Goal: Check status: Check status

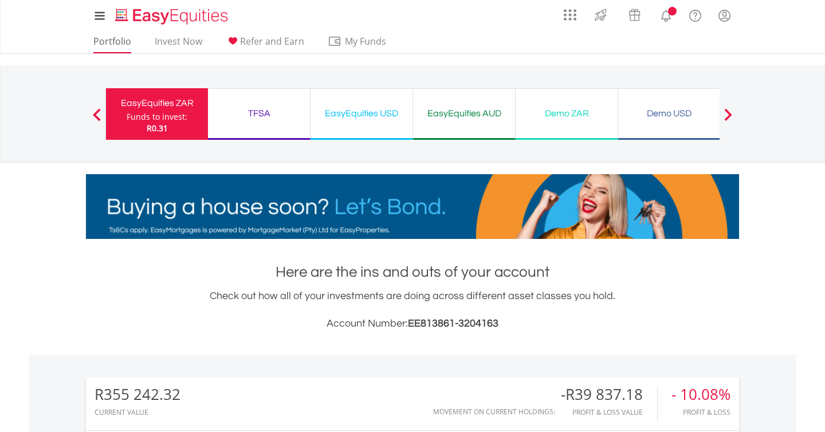
scroll to position [110, 218]
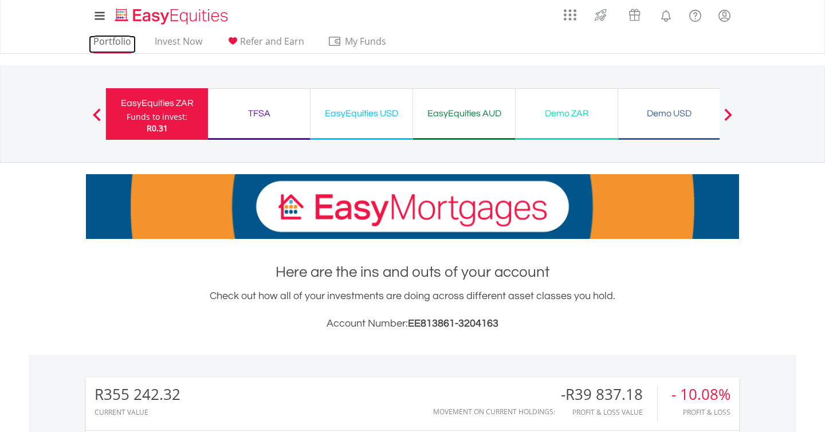
click at [112, 44] on link "Portfolio" at bounding box center [112, 45] width 47 height 18
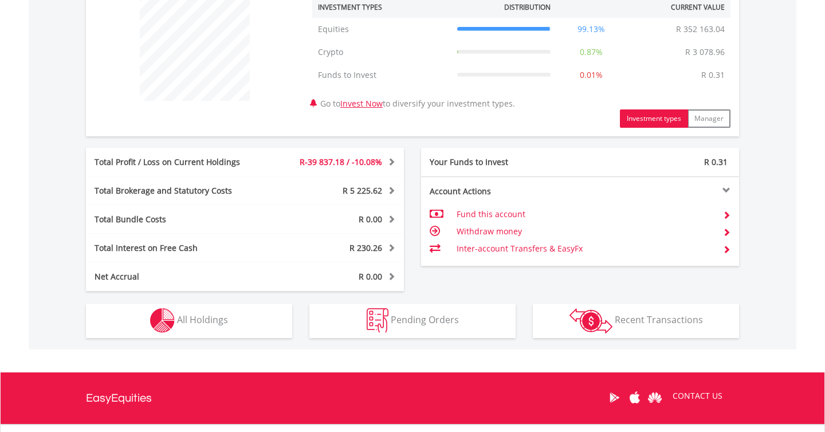
scroll to position [559, 0]
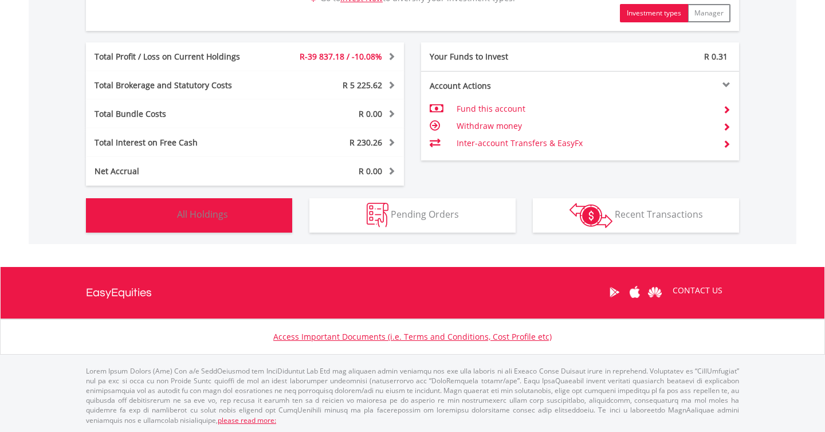
click at [218, 212] on span "All Holdings" at bounding box center [202, 214] width 51 height 13
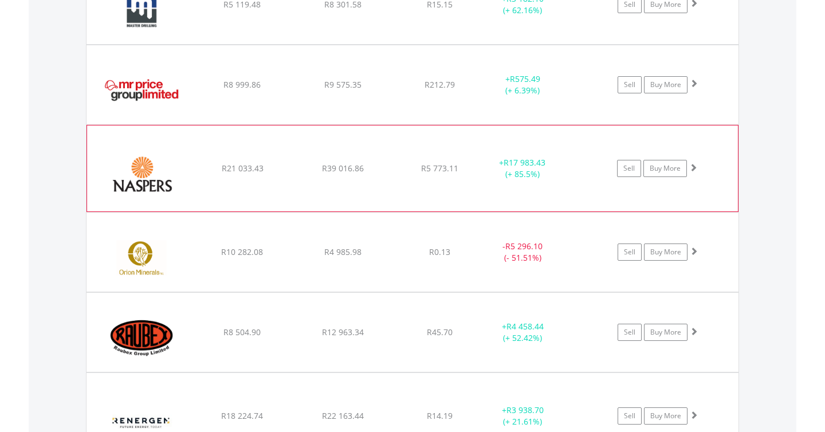
scroll to position [1976, 0]
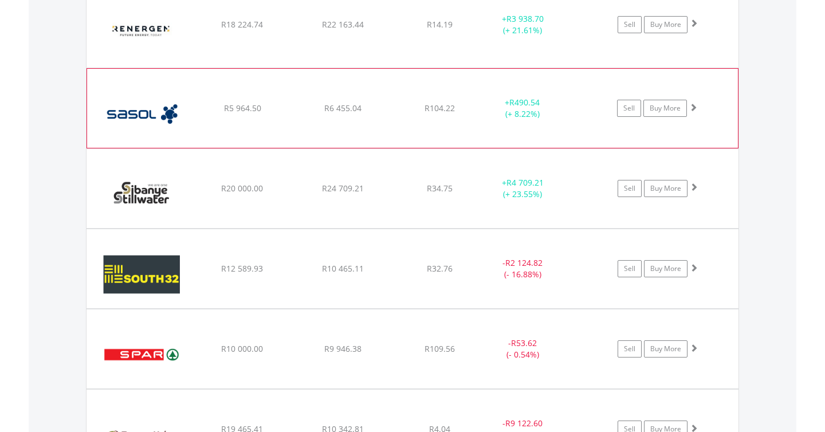
scroll to position [2368, 0]
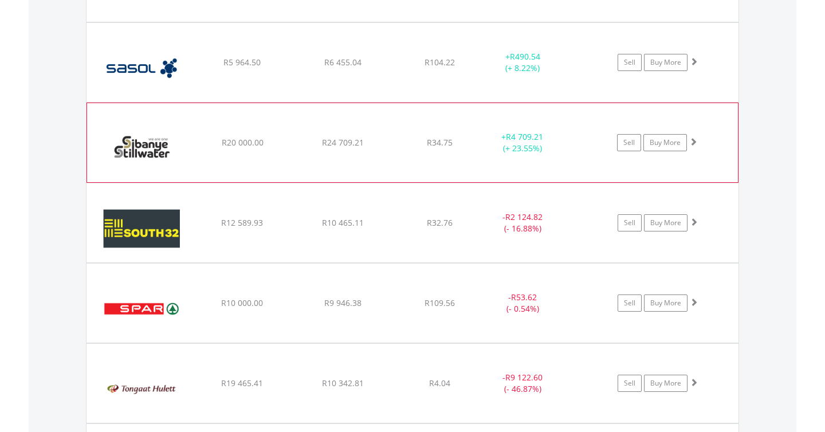
scroll to position [2419, 0]
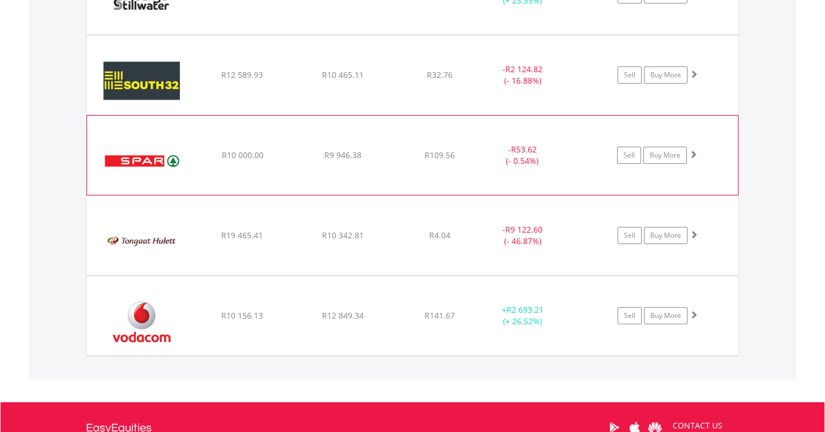
scroll to position [2568, 0]
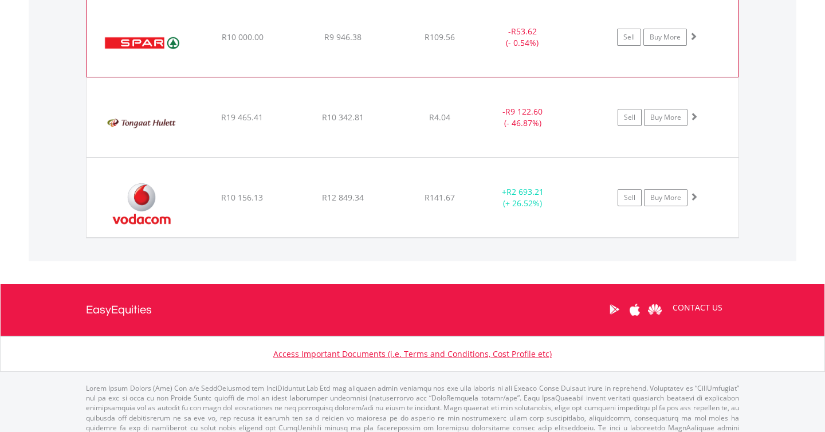
scroll to position [2695, 0]
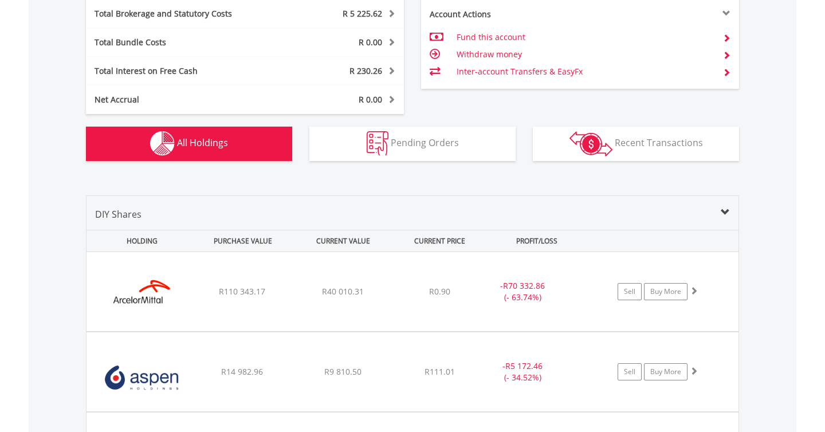
scroll to position [634, 0]
